Goal: Task Accomplishment & Management: Manage account settings

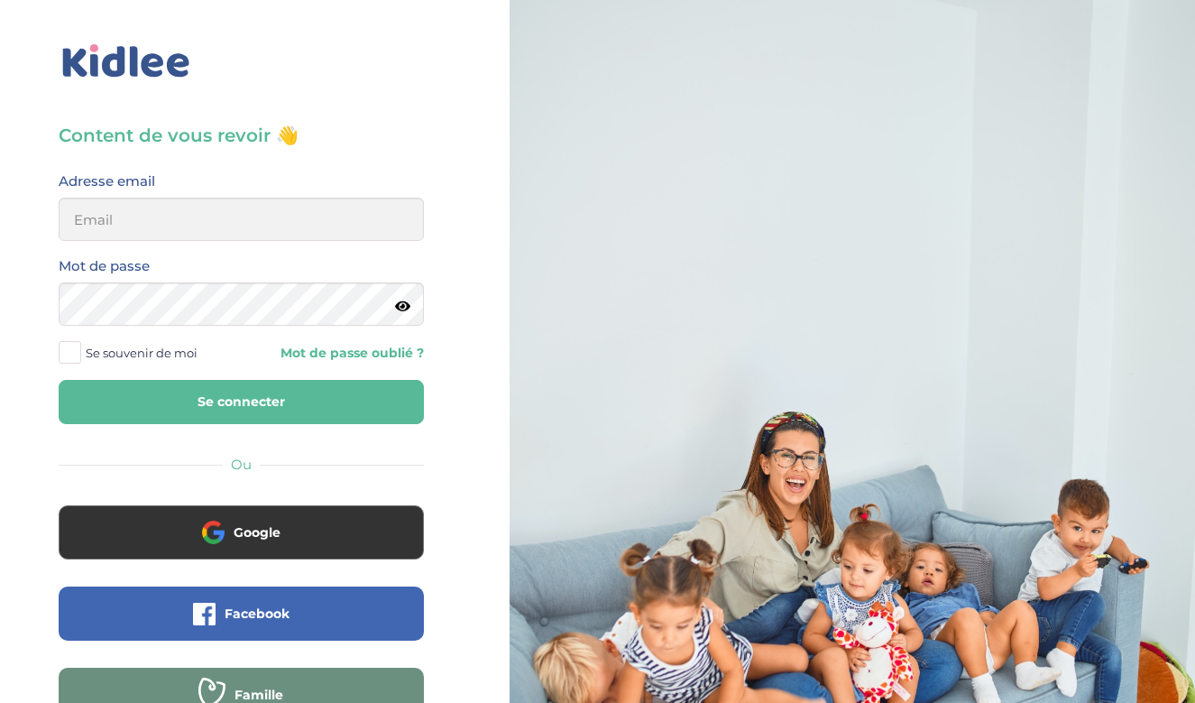
click at [1066, 37] on div at bounding box center [852, 430] width 685 height 861
click at [313, 213] on input "email" at bounding box center [241, 219] width 365 height 43
type input "mathilde.savary0@gmail.com"
click at [241, 401] on button "Se connecter" at bounding box center [241, 402] width 365 height 44
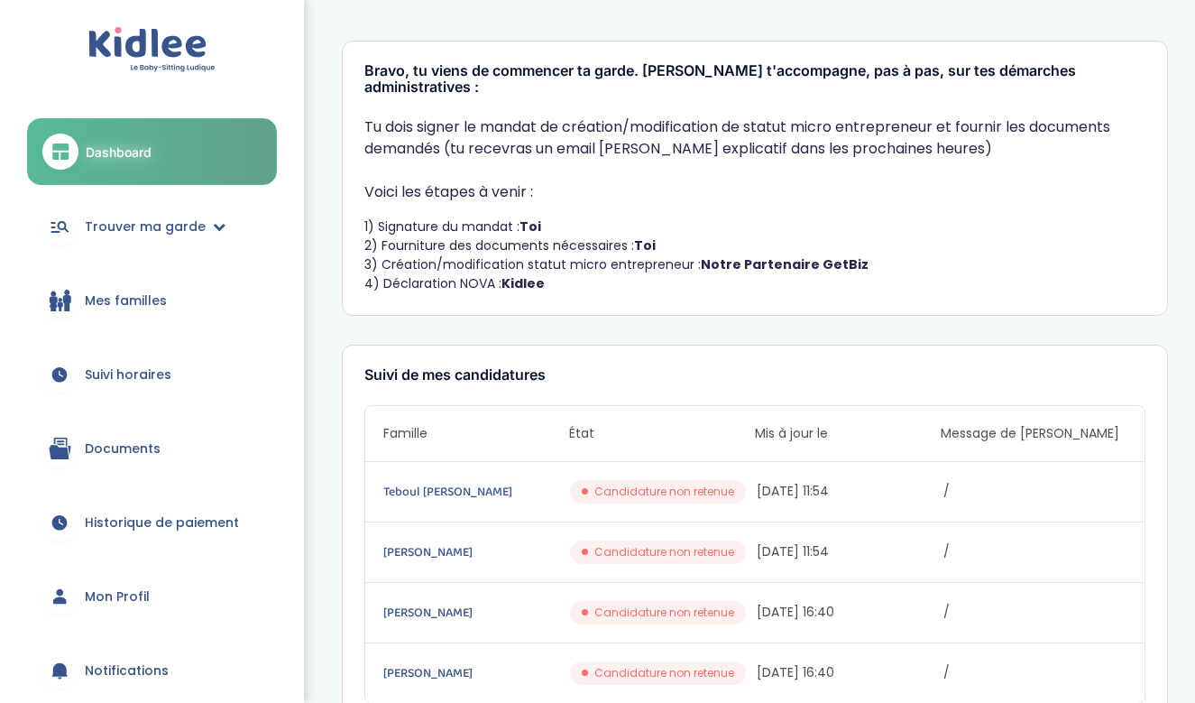
click at [132, 365] on span "Suivi horaires" at bounding box center [128, 374] width 87 height 19
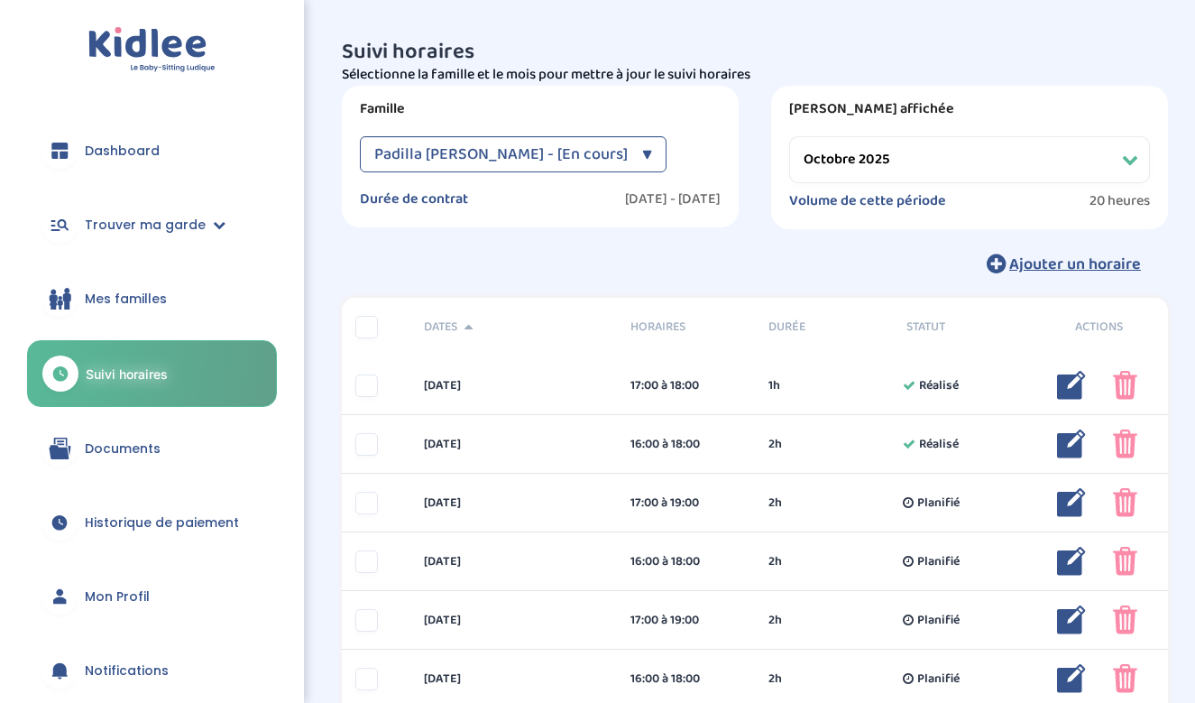
select select "octobre 2025"
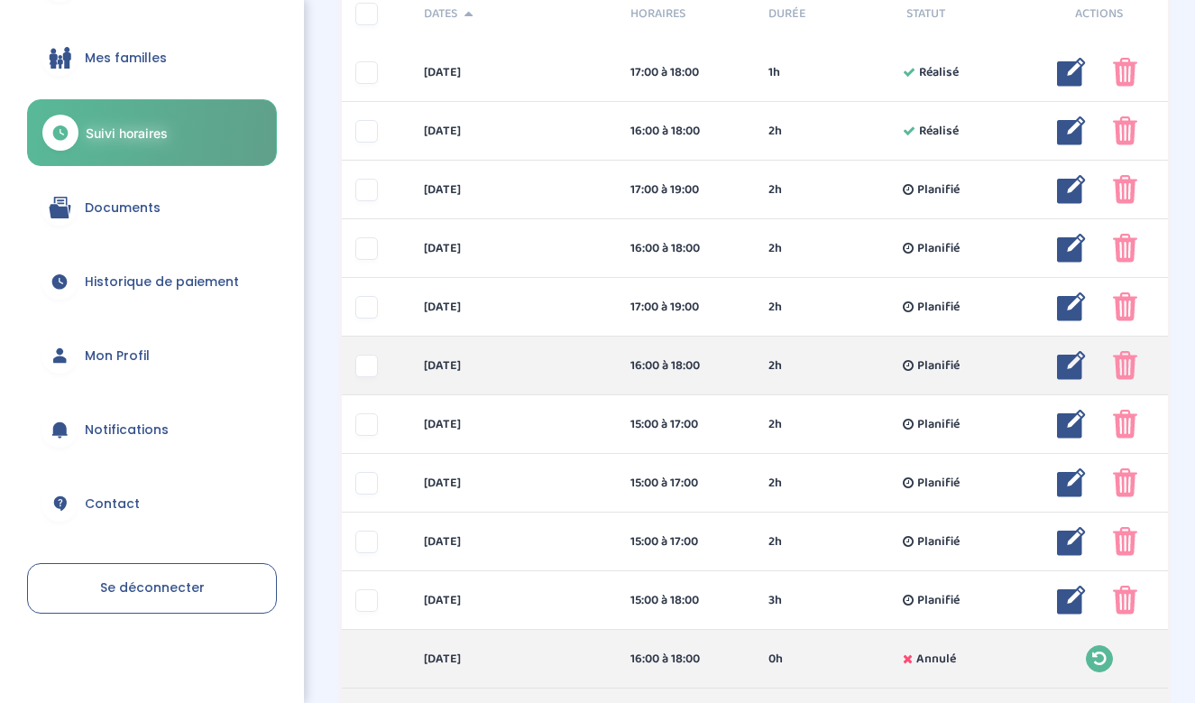
scroll to position [321, 0]
